Goal: Task Accomplishment & Management: Use online tool/utility

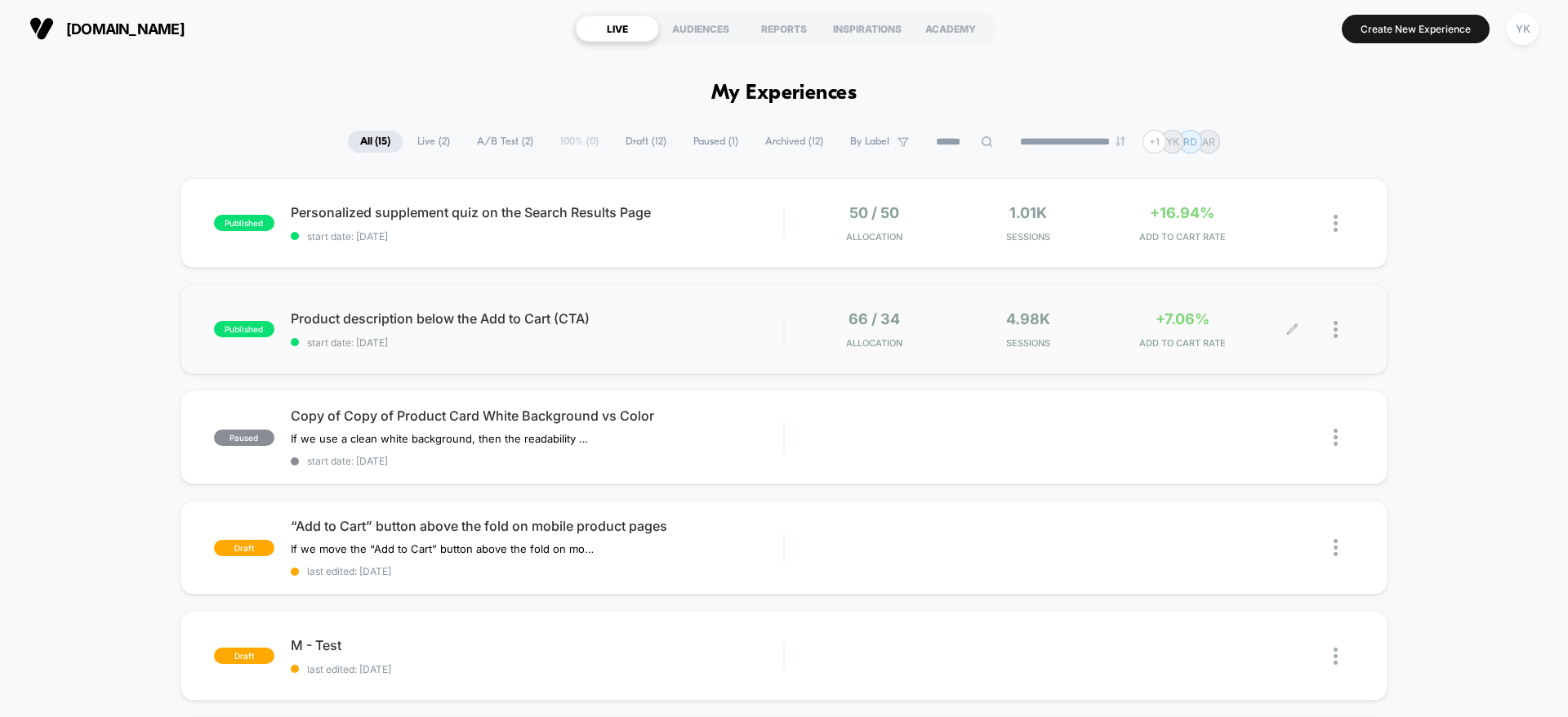
click at [1227, 338] on span "ADD TO CART RATE" at bounding box center [1182, 343] width 147 height 12
click at [756, 360] on div "published Product description below the Add to Cart (CTA) start date: [DATE] 66…" at bounding box center [784, 328] width 1208 height 90
click at [641, 335] on div "Product description below the Add to Cart (CTA) Click to edit experience detail…" at bounding box center [537, 329] width 493 height 38
click at [455, 318] on span "Product description below the Add to Cart (CTA) Click to edit experience details" at bounding box center [537, 319] width 493 height 16
click at [752, 288] on div "published Product description below the Add to Cart (CTA) start date: [DATE] 66…" at bounding box center [784, 328] width 1208 height 90
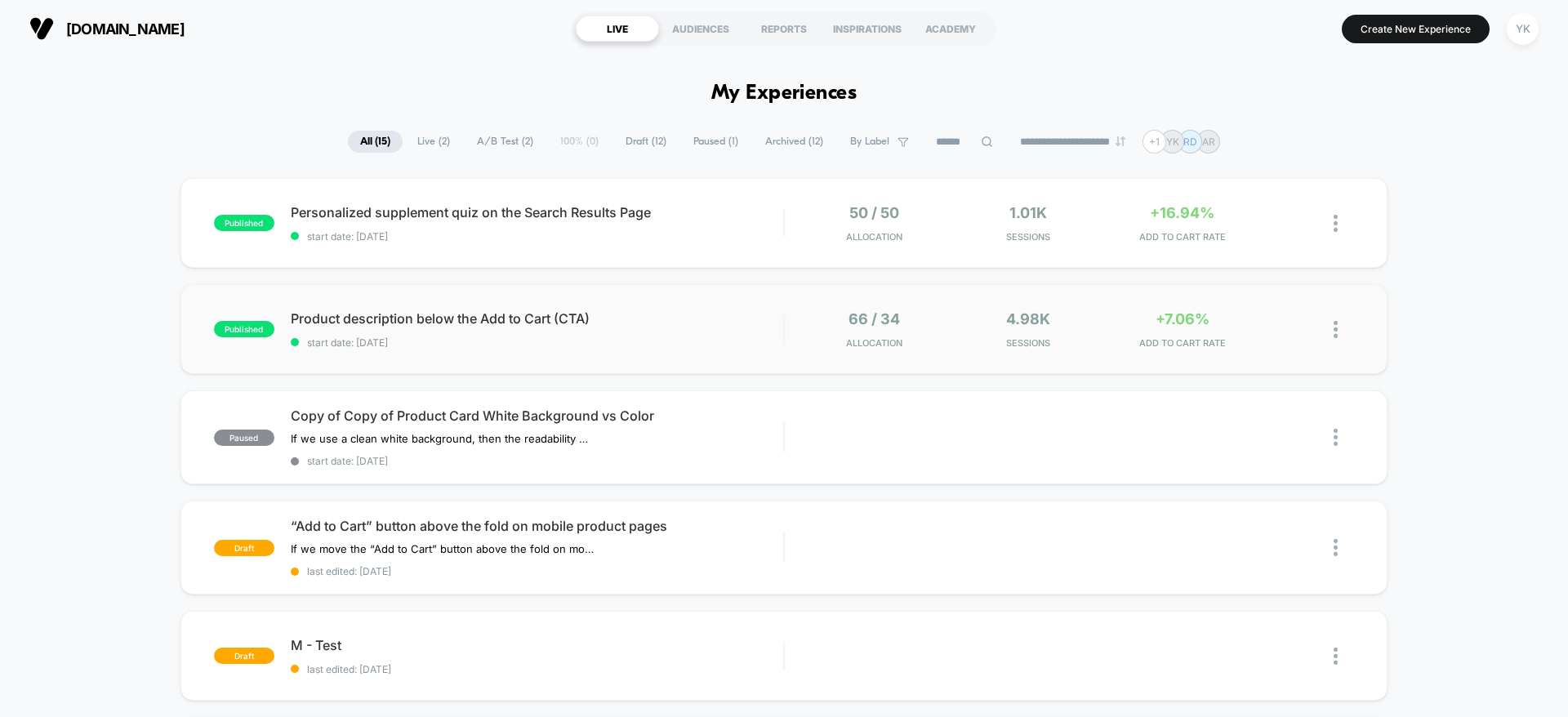
click at [1337, 321] on img at bounding box center [1335, 329] width 4 height 17
click at [654, 301] on div "published Product description below the Add to Cart (CTA) start date: [DATE] 66…" at bounding box center [784, 328] width 1208 height 90
click at [578, 346] on span "start date: [DATE]" at bounding box center [537, 343] width 493 height 12
click at [825, 327] on div "66 / 34 Allocation" at bounding box center [875, 329] width 147 height 38
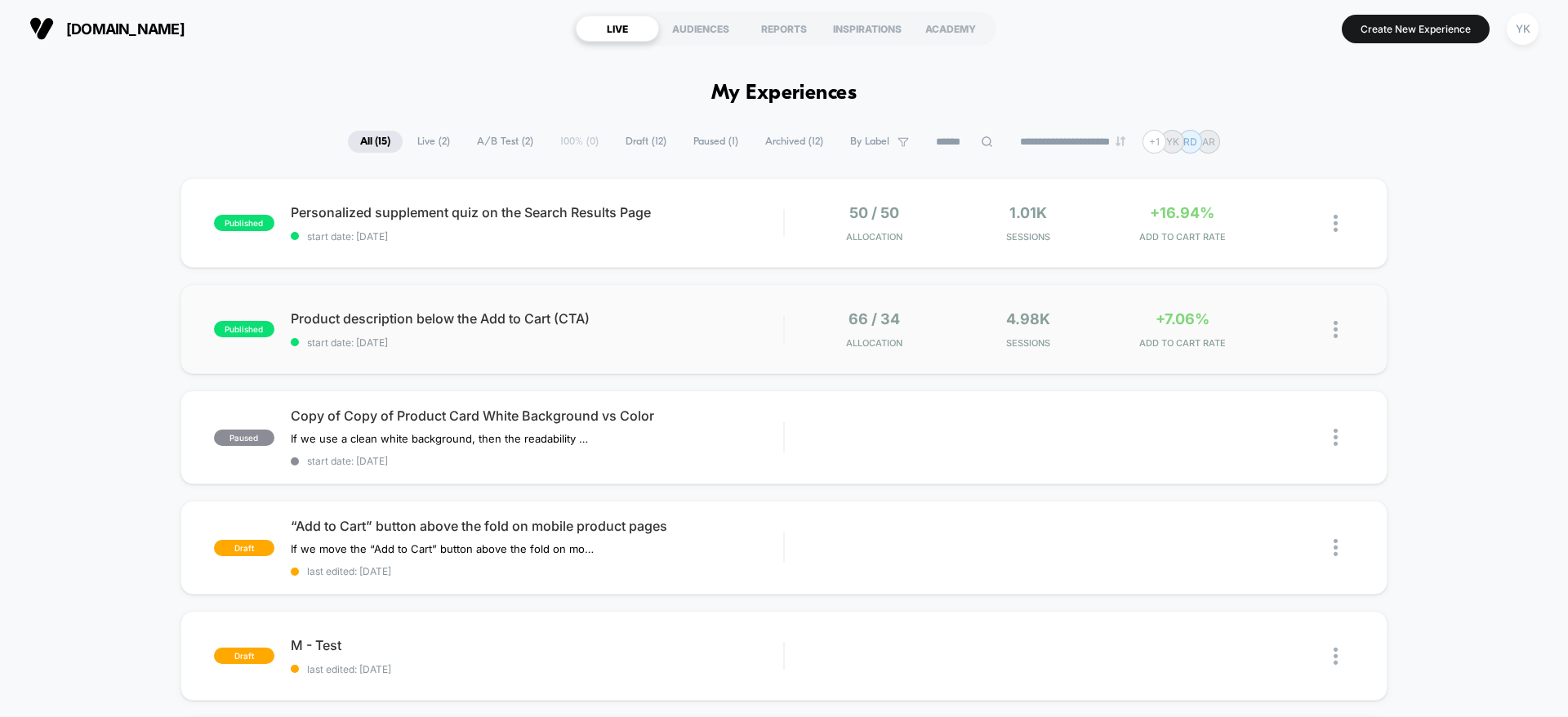
click at [906, 300] on div "published Product description below the Add to Cart (CTA) start date: [DATE] 66…" at bounding box center [784, 328] width 1208 height 90
click at [923, 220] on div "50 / 50 Allocation" at bounding box center [875, 223] width 147 height 38
click at [466, 338] on span "start date: [DATE]" at bounding box center [537, 343] width 493 height 12
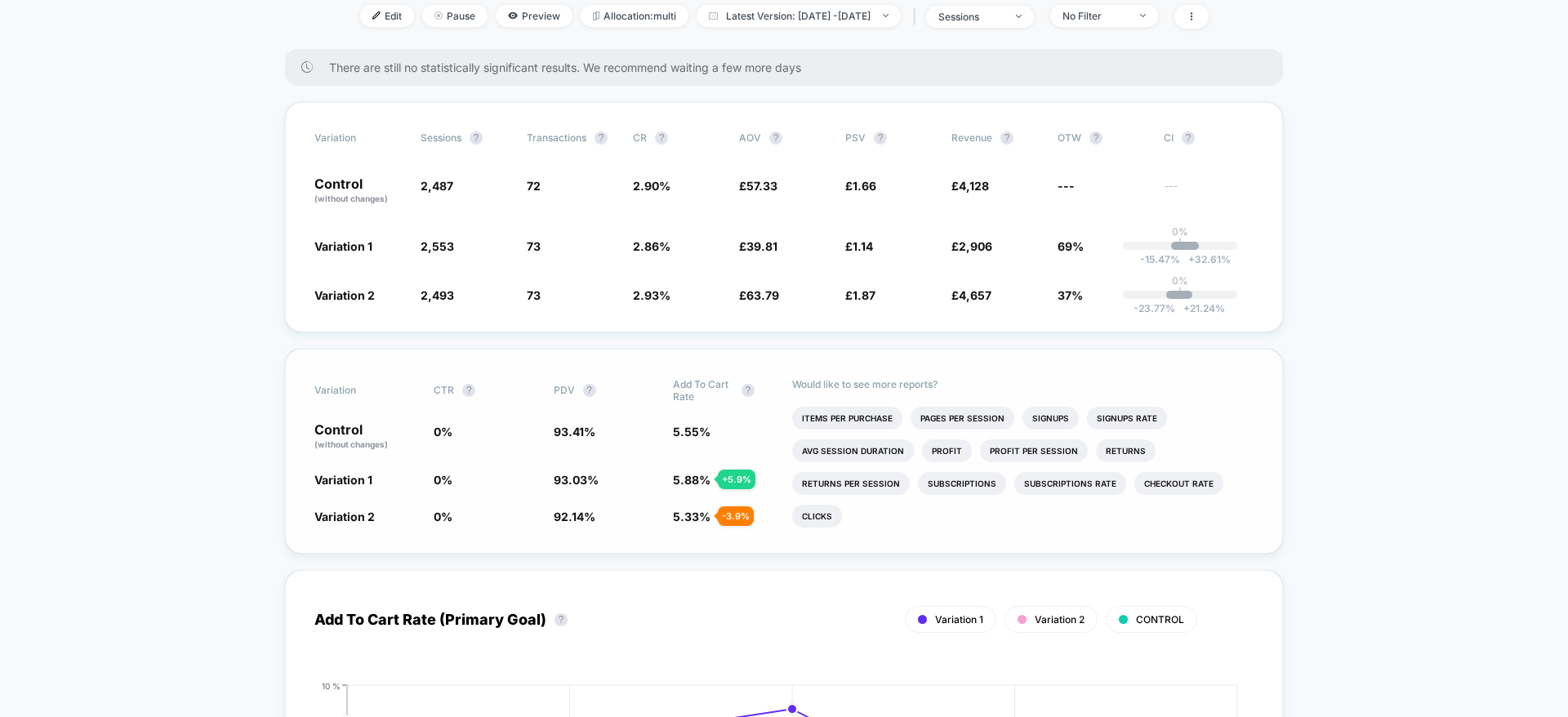
scroll to position [225, 0]
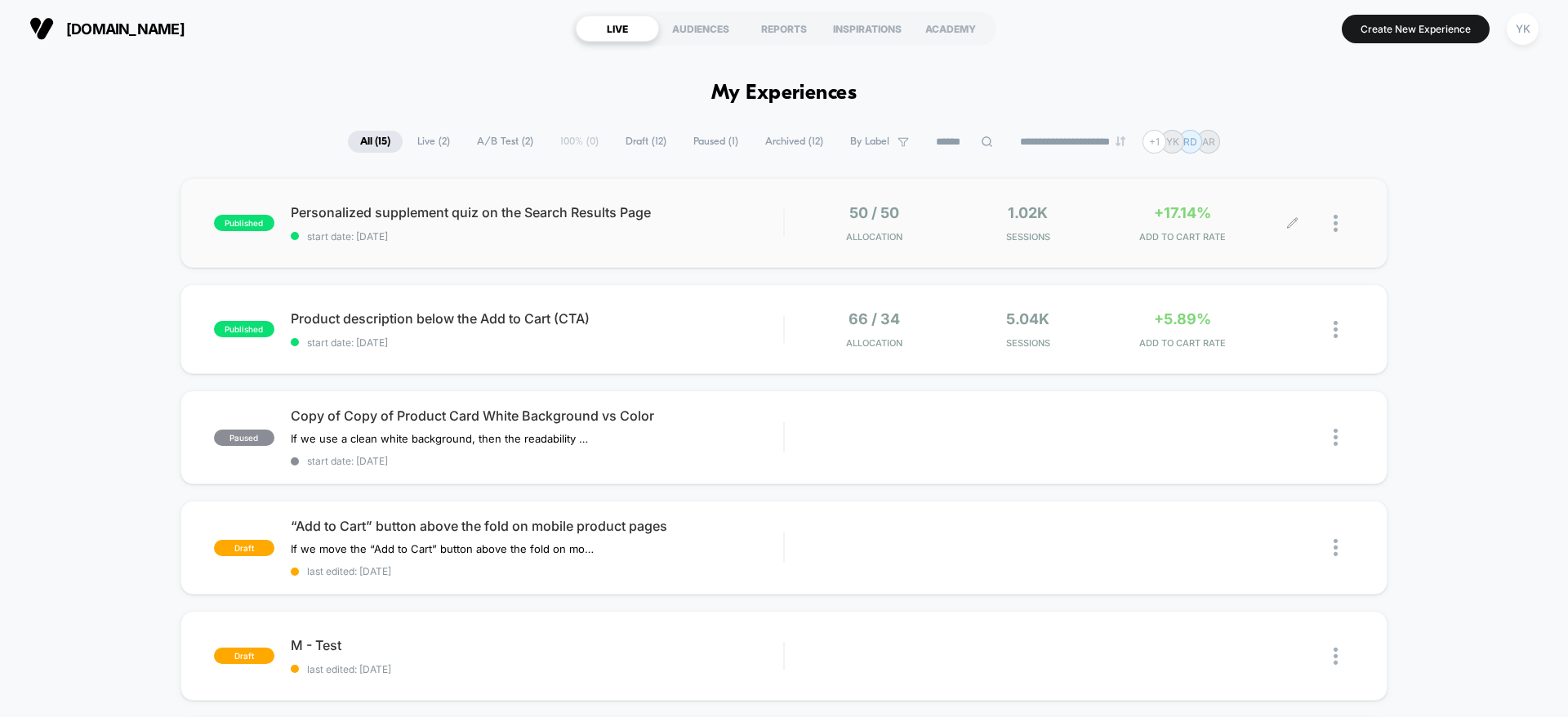
click at [790, 233] on div "50 / 50 Allocation 1.02k Sessions +17.14% ADD TO CART RATE" at bounding box center [1069, 223] width 569 height 38
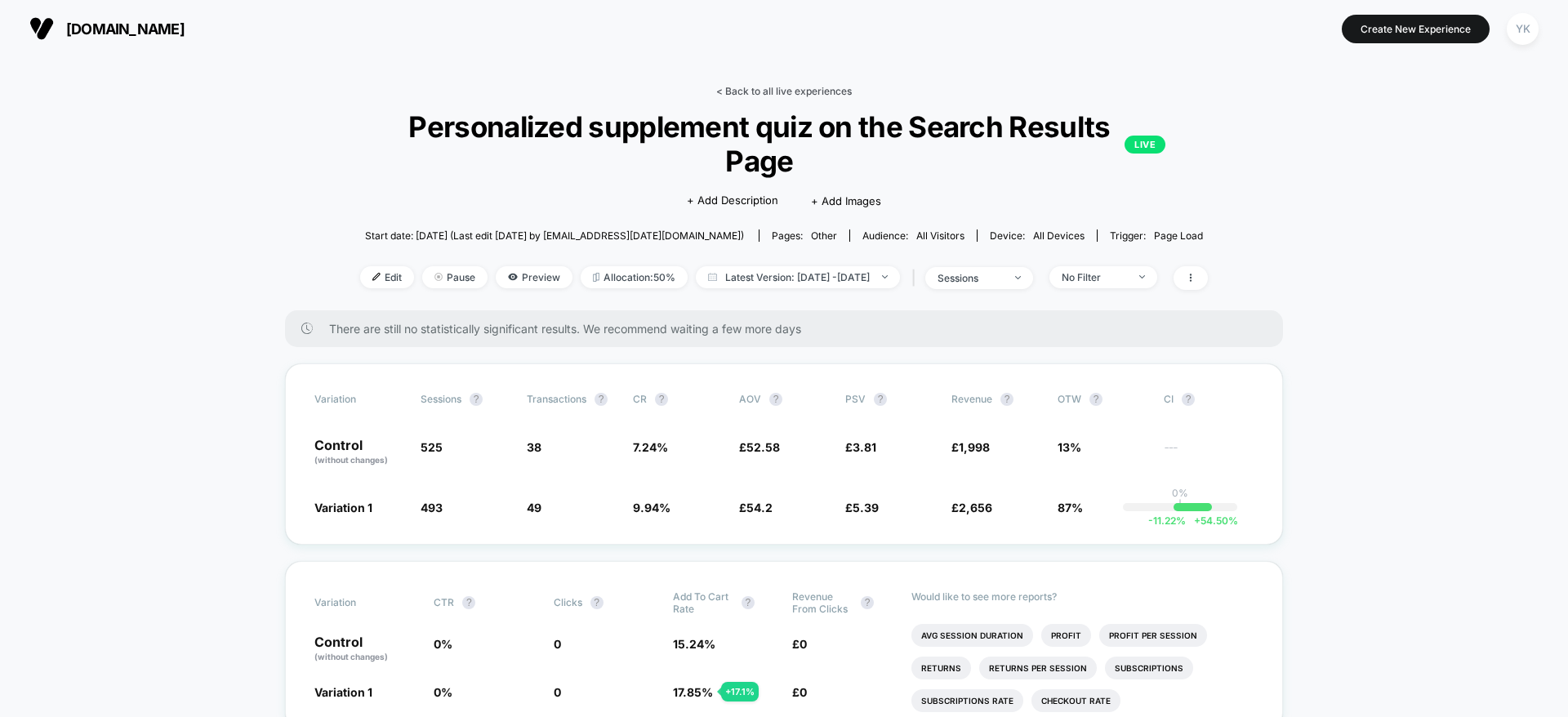
click at [737, 88] on link "< Back to all live experiences" at bounding box center [784, 91] width 136 height 12
